Goal: Task Accomplishment & Management: Use online tool/utility

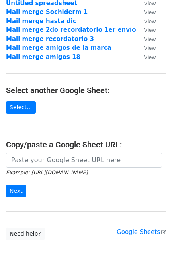
scroll to position [70, 0]
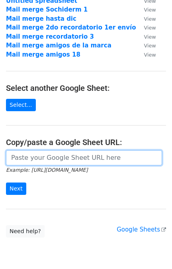
click at [137, 157] on input "url" at bounding box center [84, 157] width 156 height 15
paste input "https://docs.google.com/spreadsheets/d/1_MRiWng0z7n_ZVLM3BTbmoI9d7AYapnnu6rKVYx…"
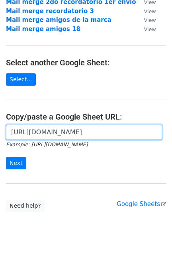
scroll to position [101, 0]
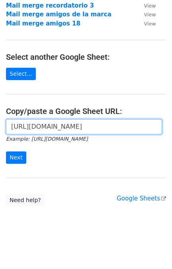
type input "https://docs.google.com/spreadsheets/d/1_MRiWng0z7n_ZVLM3BTbmoI9d7AYapnnu6rKVYx…"
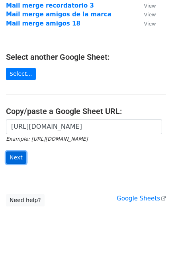
click at [19, 158] on input "Next" at bounding box center [16, 158] width 20 height 12
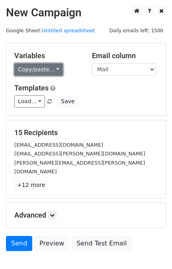
click at [48, 67] on link "Copy/paste..." at bounding box center [38, 69] width 49 height 12
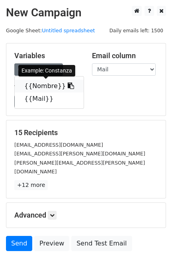
click at [68, 85] on icon at bounding box center [71, 86] width 6 height 6
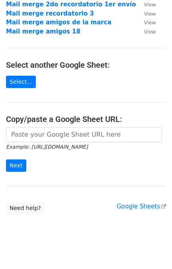
scroll to position [101, 0]
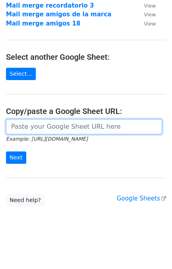
click at [75, 126] on input "url" at bounding box center [84, 126] width 156 height 15
paste input "https://docs.google.com/spreadsheets/d/1_MRiWng0z7n_ZVLM3BTbmoI9d7AYapnnu6rKVYx…"
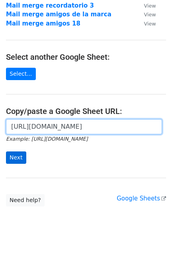
type input "https://docs.google.com/spreadsheets/d/1_MRiWng0z7n_ZVLM3BTbmoI9d7AYapnnu6rKVYx…"
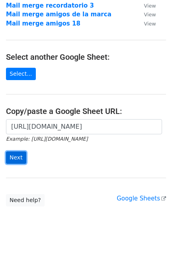
click at [16, 155] on input "Next" at bounding box center [16, 158] width 20 height 12
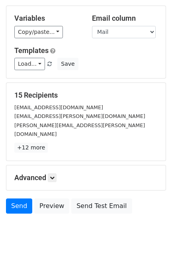
scroll to position [40, 0]
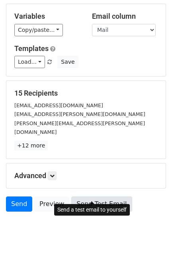
click at [113, 197] on link "Send Test Email" at bounding box center [101, 204] width 61 height 15
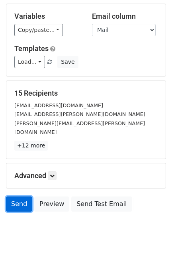
click at [23, 197] on link "Send" at bounding box center [19, 204] width 26 height 15
